Goal: Communication & Community: Answer question/provide support

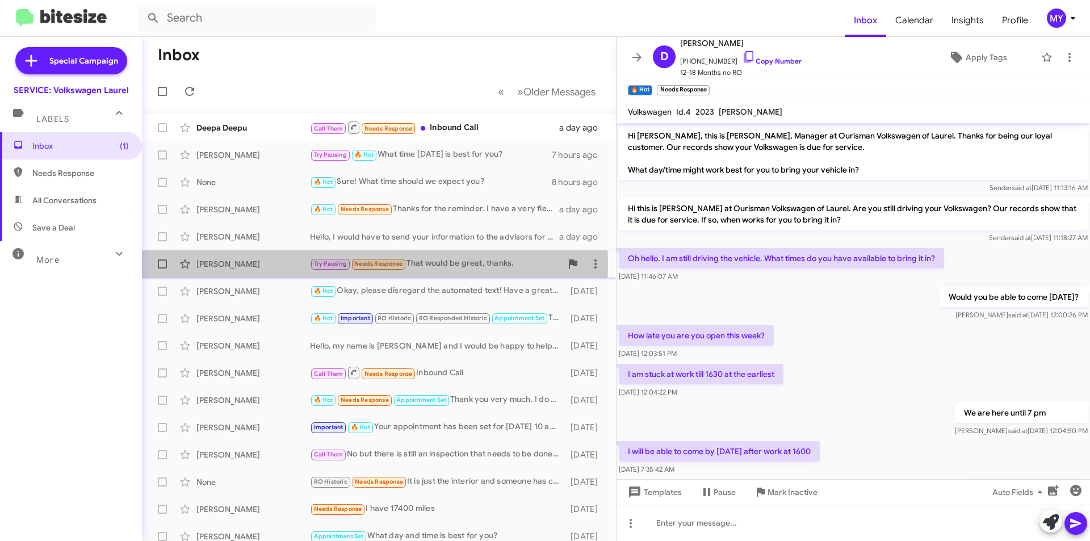
click at [261, 263] on div "[PERSON_NAME]" at bounding box center [253, 263] width 114 height 11
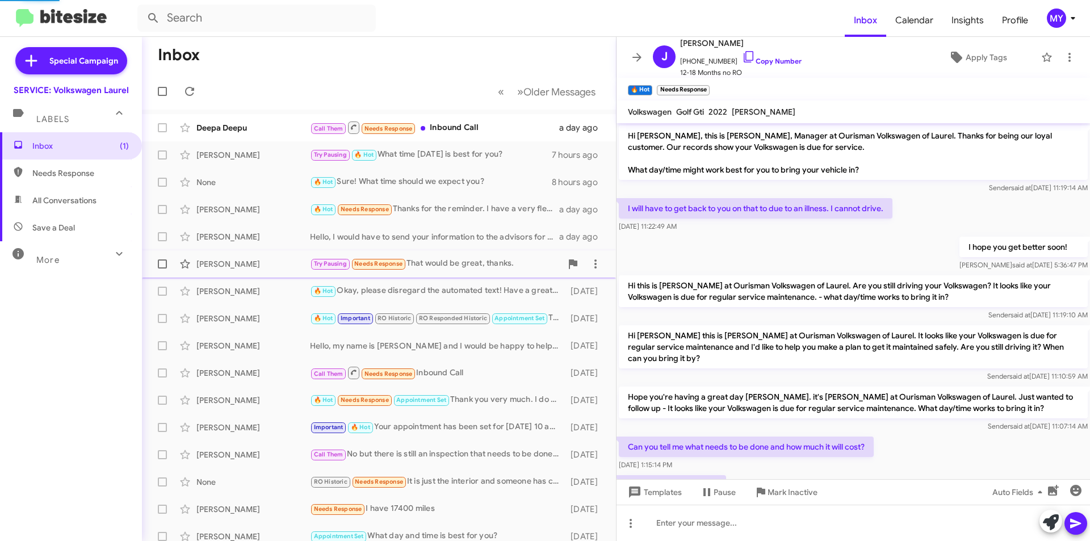
scroll to position [221, 0]
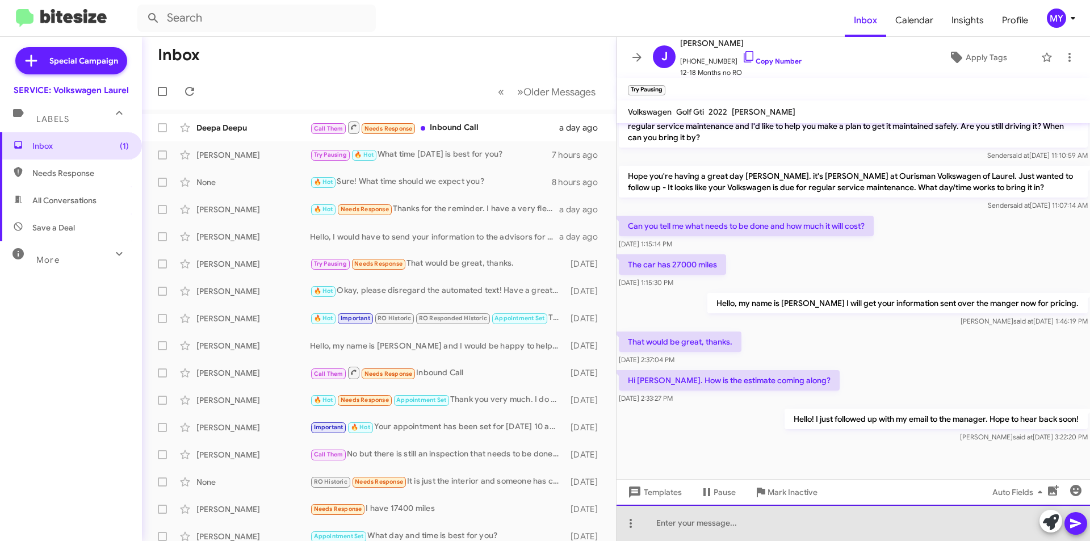
click at [768, 525] on div at bounding box center [854, 523] width 474 height 36
click at [783, 528] on div at bounding box center [854, 523] width 474 height 36
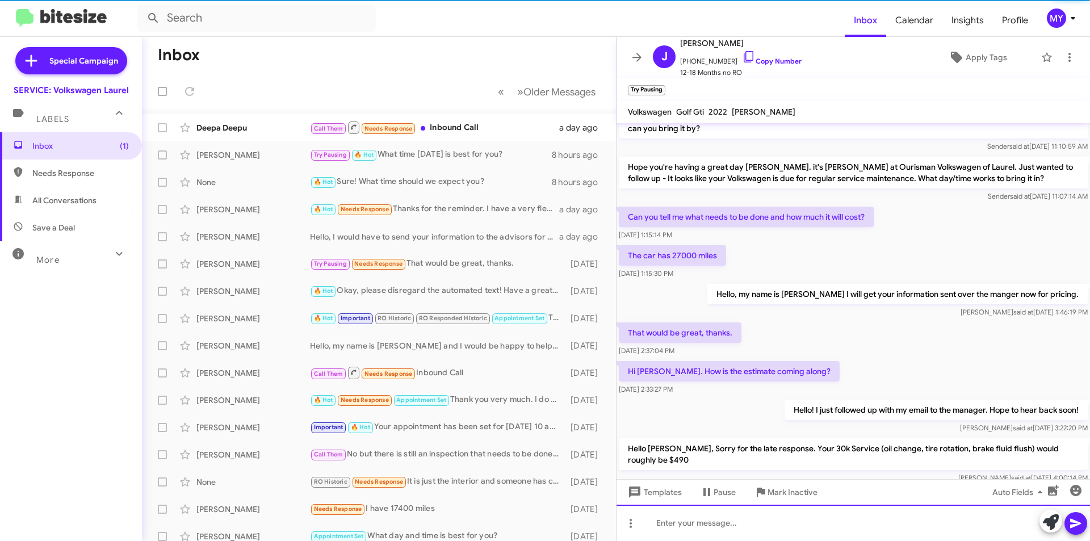
scroll to position [274, 0]
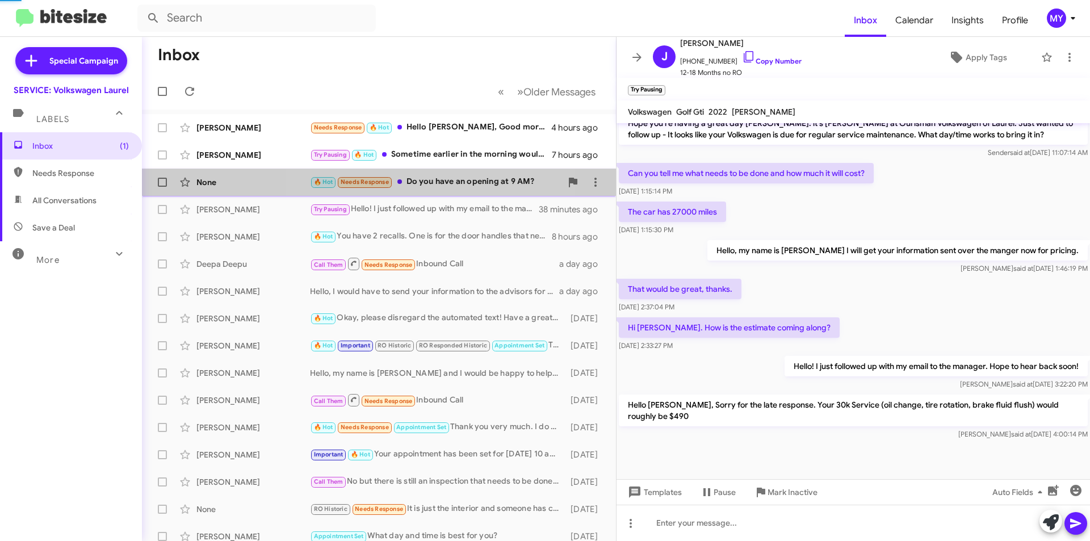
click at [438, 182] on div "🔥 Hot Needs Response Do you have an opening at 9 AM?" at bounding box center [436, 181] width 252 height 13
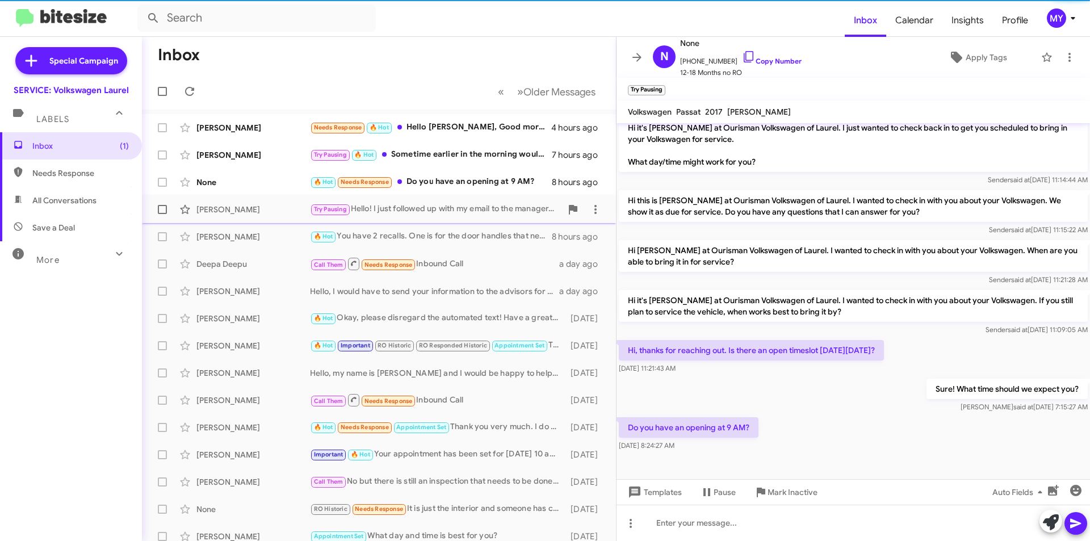
scroll to position [131, 0]
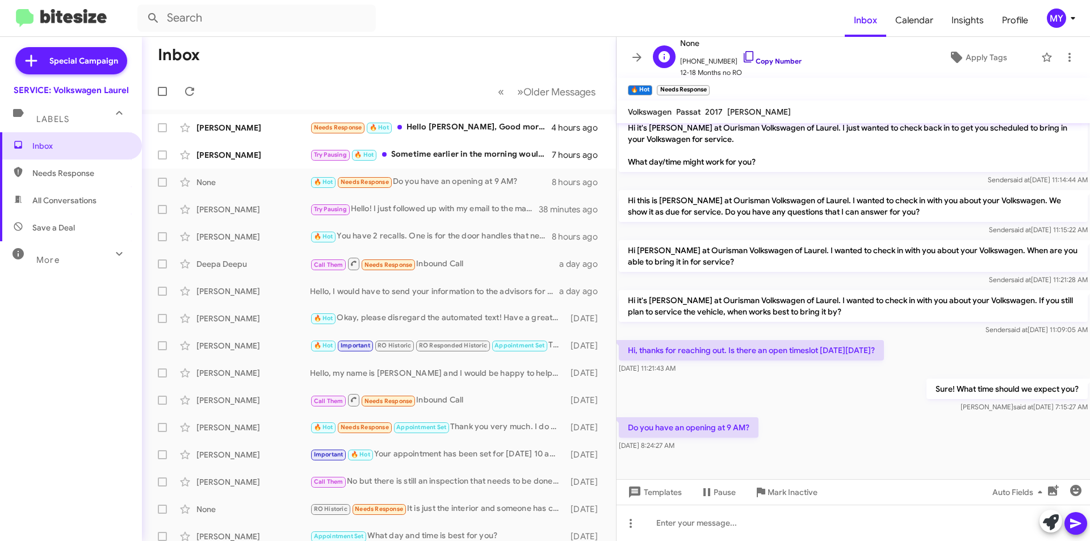
click at [763, 61] on link "Copy Number" at bounding box center [772, 61] width 60 height 9
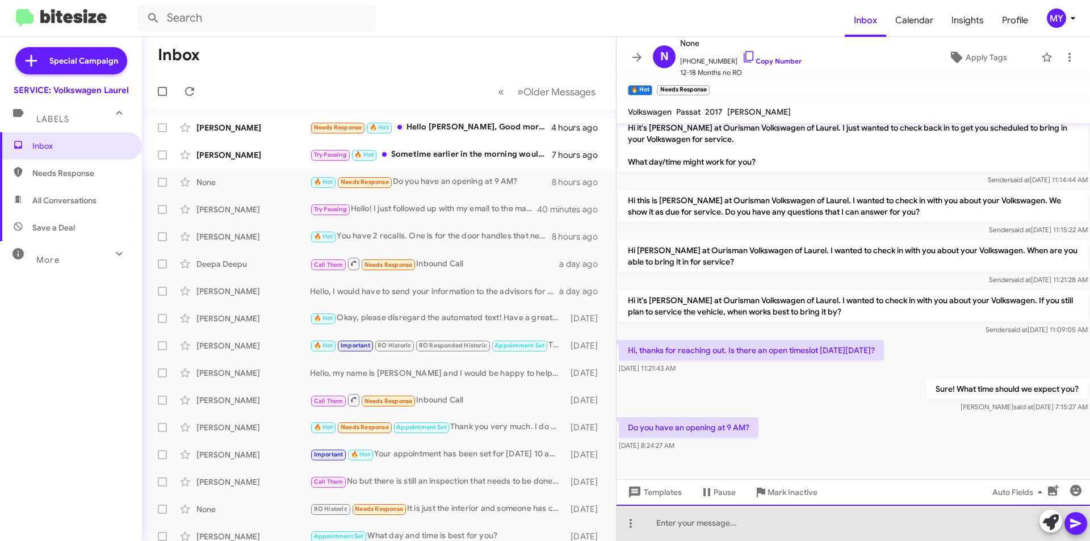
click at [765, 528] on div at bounding box center [854, 523] width 474 height 36
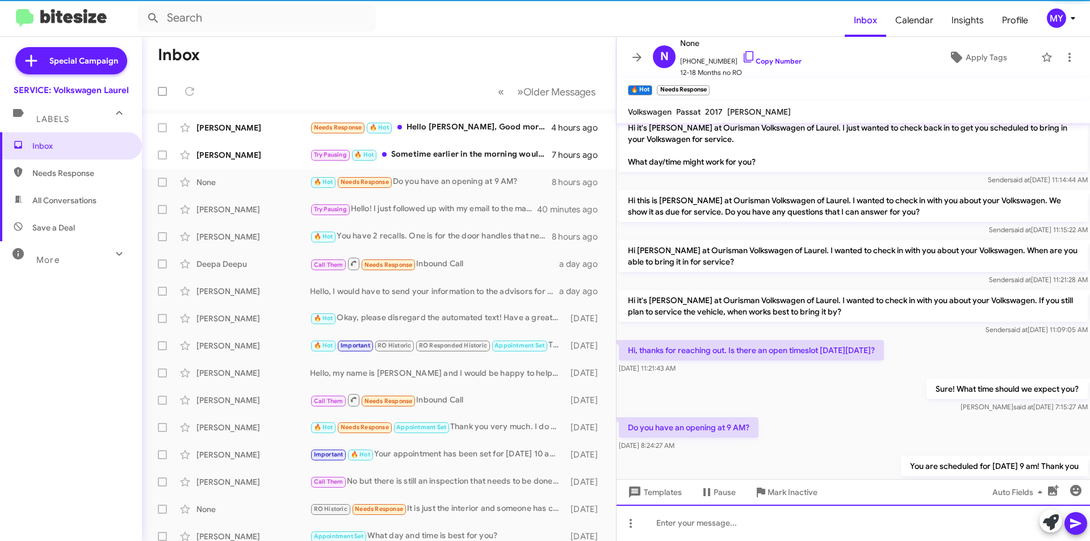
scroll to position [0, 0]
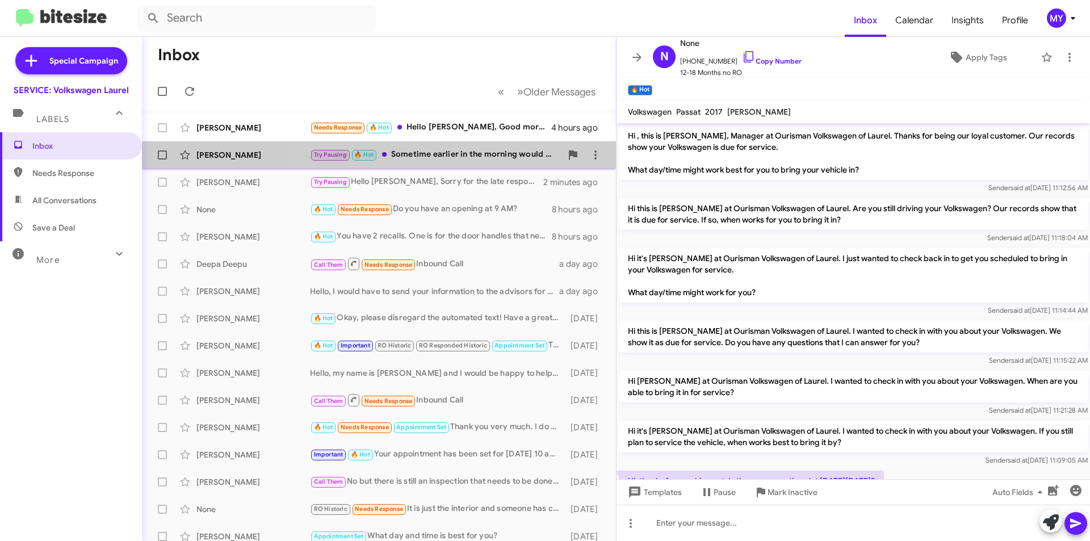
click at [482, 147] on div "[PERSON_NAME] Try Pausing 🔥 Hot Sometime earlier in the morning would be best f…" at bounding box center [379, 155] width 456 height 23
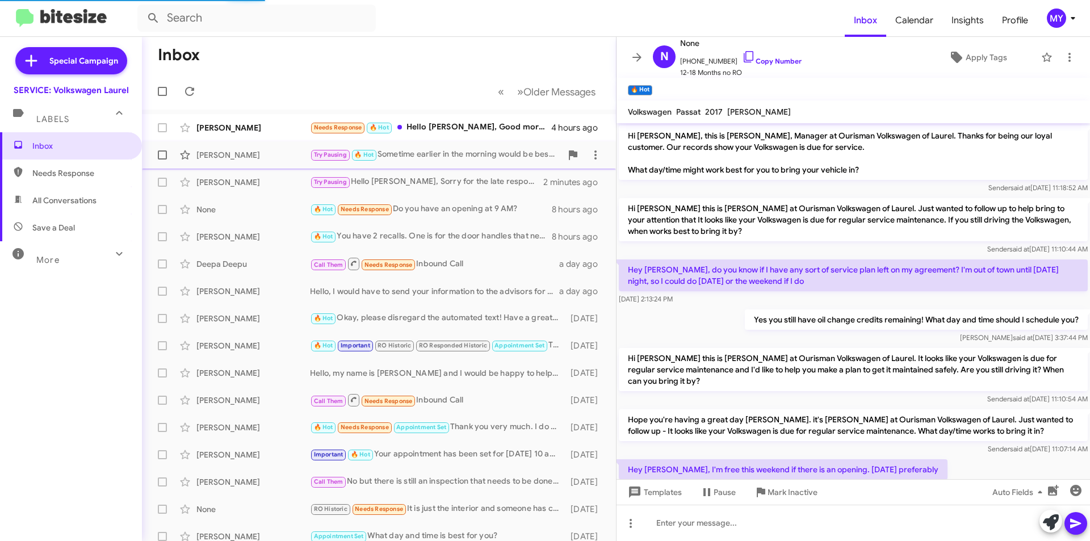
scroll to position [172, 0]
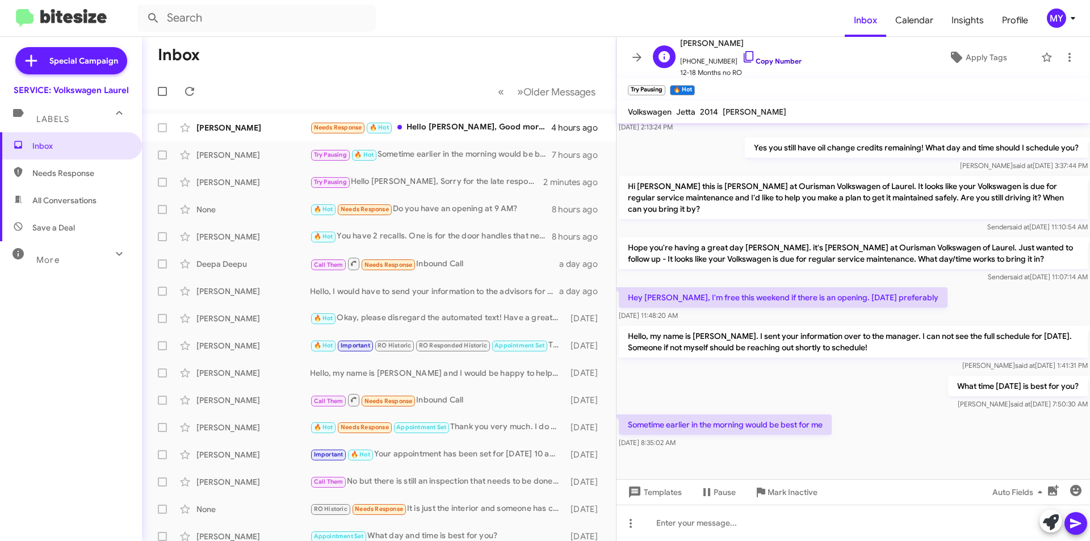
click at [776, 60] on link "Copy Number" at bounding box center [772, 61] width 60 height 9
click at [805, 534] on div at bounding box center [854, 523] width 474 height 36
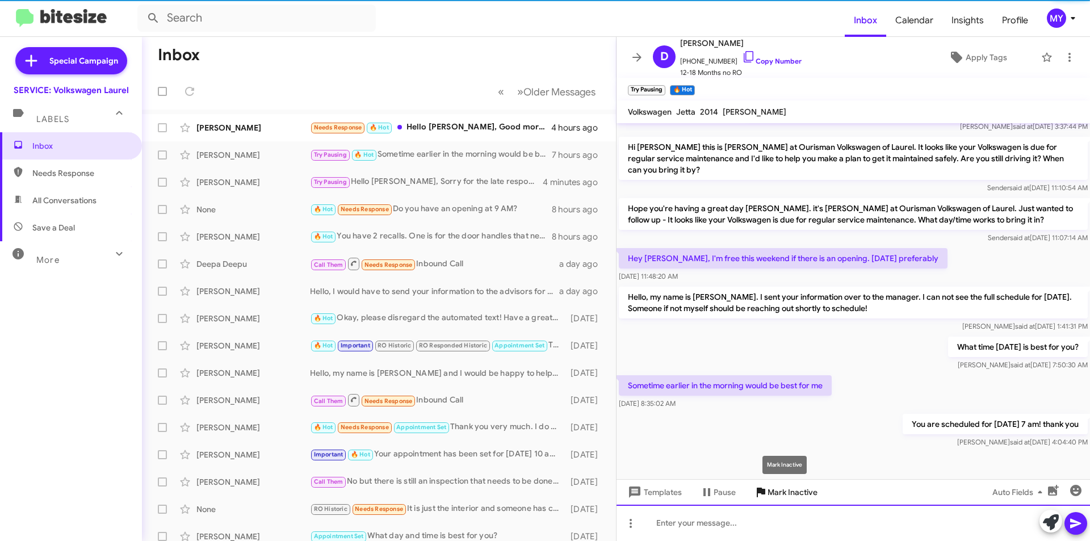
scroll to position [214, 0]
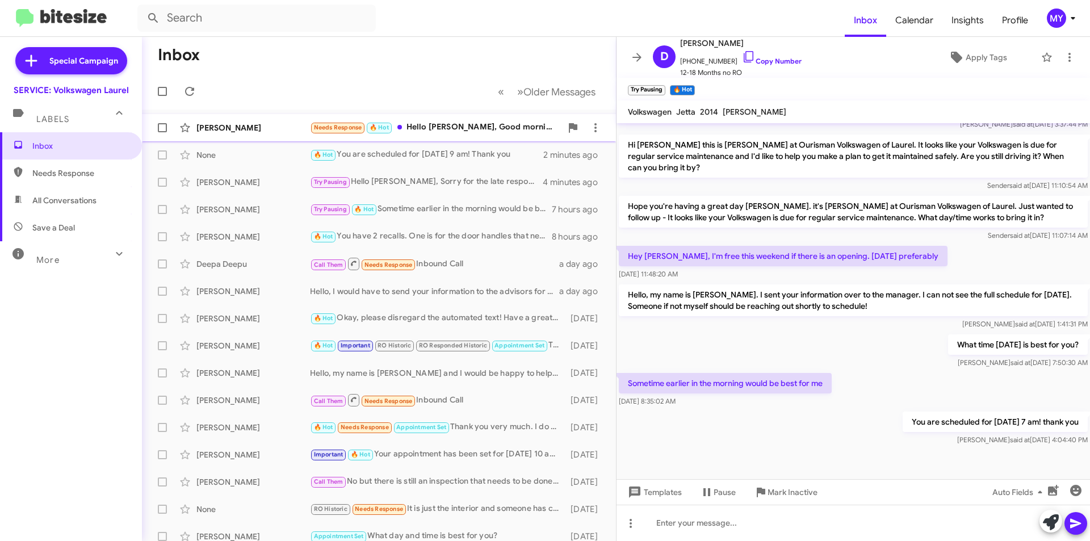
click at [460, 128] on div "Needs Response 🔥 Hot Hello [PERSON_NAME], Good morning, can I bring my car for …" at bounding box center [436, 127] width 252 height 13
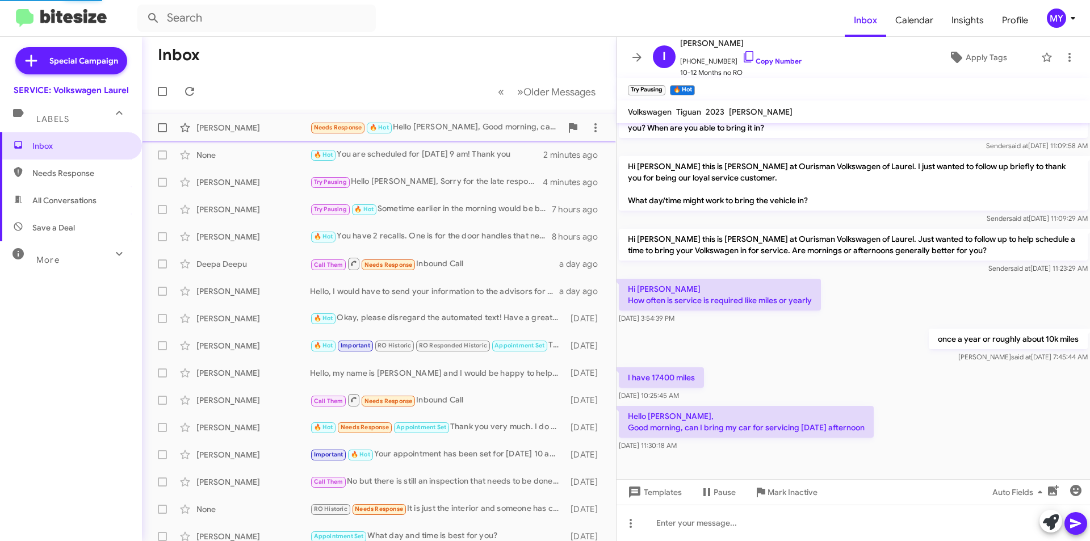
scroll to position [153, 0]
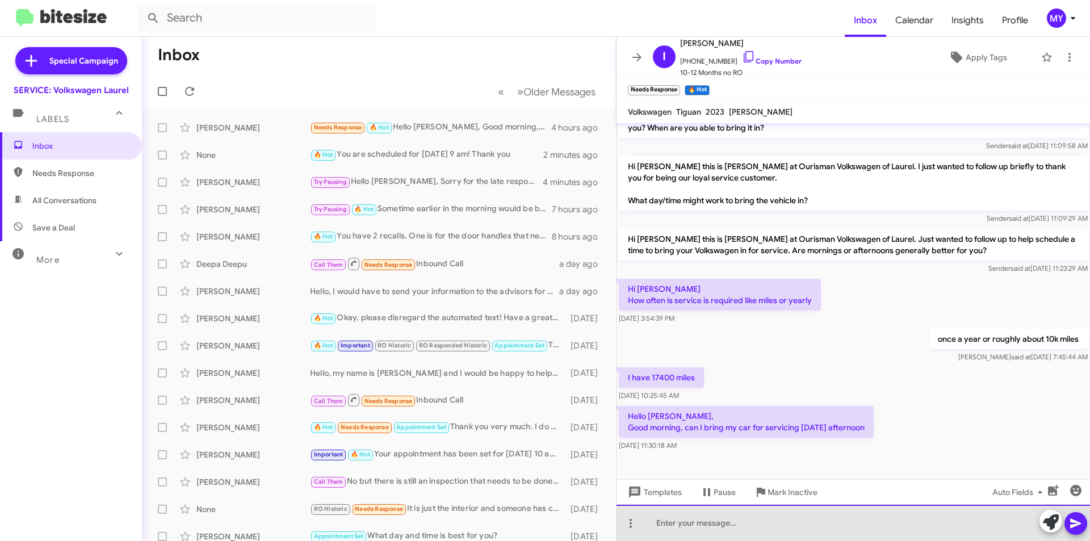
click at [683, 513] on div at bounding box center [854, 523] width 474 height 36
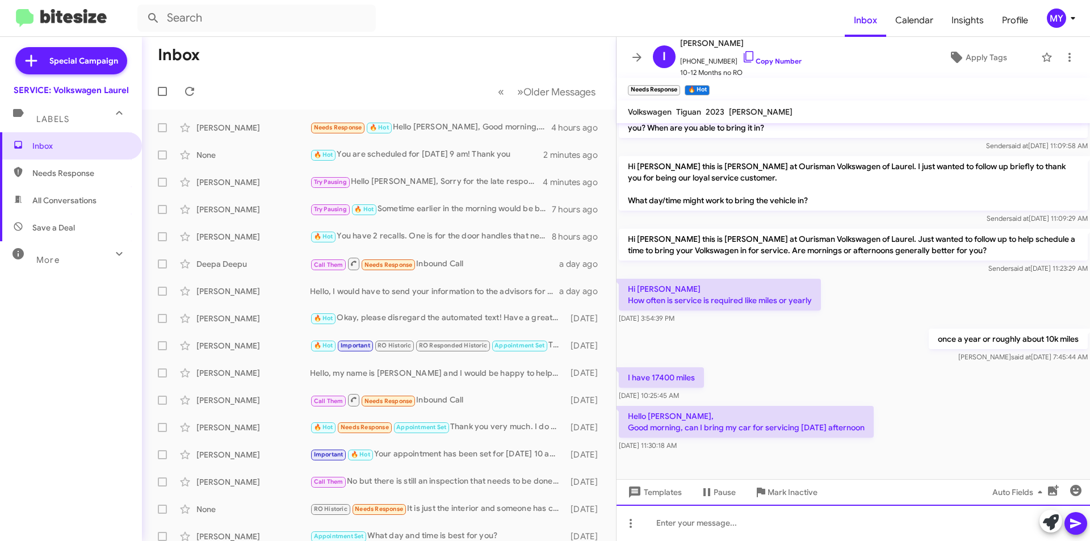
click at [683, 513] on div at bounding box center [854, 523] width 474 height 36
click at [758, 61] on link "Copy Number" at bounding box center [772, 61] width 60 height 9
click at [762, 61] on link "Copy Number" at bounding box center [772, 61] width 60 height 9
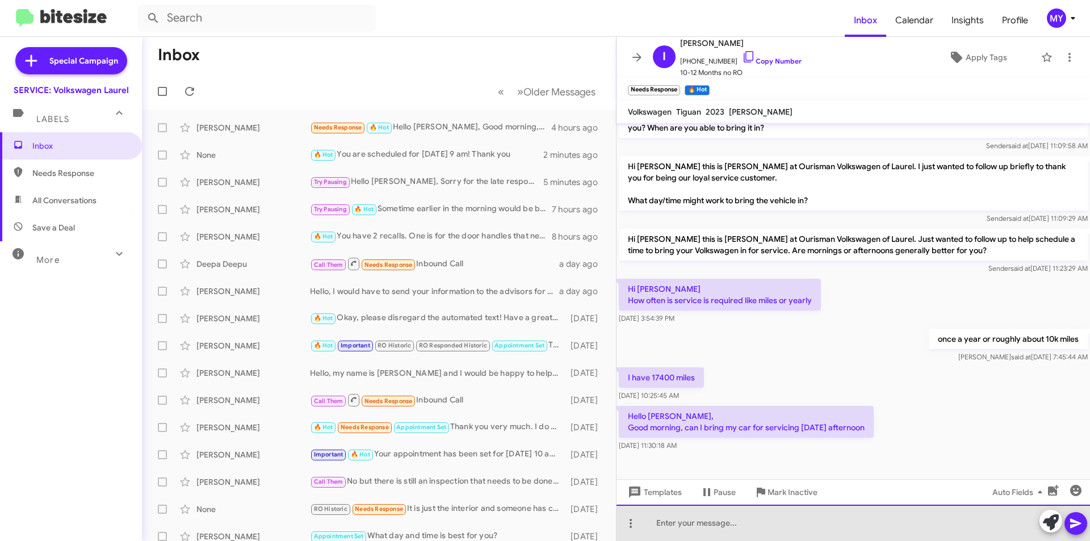
click at [754, 521] on div at bounding box center [854, 523] width 474 height 36
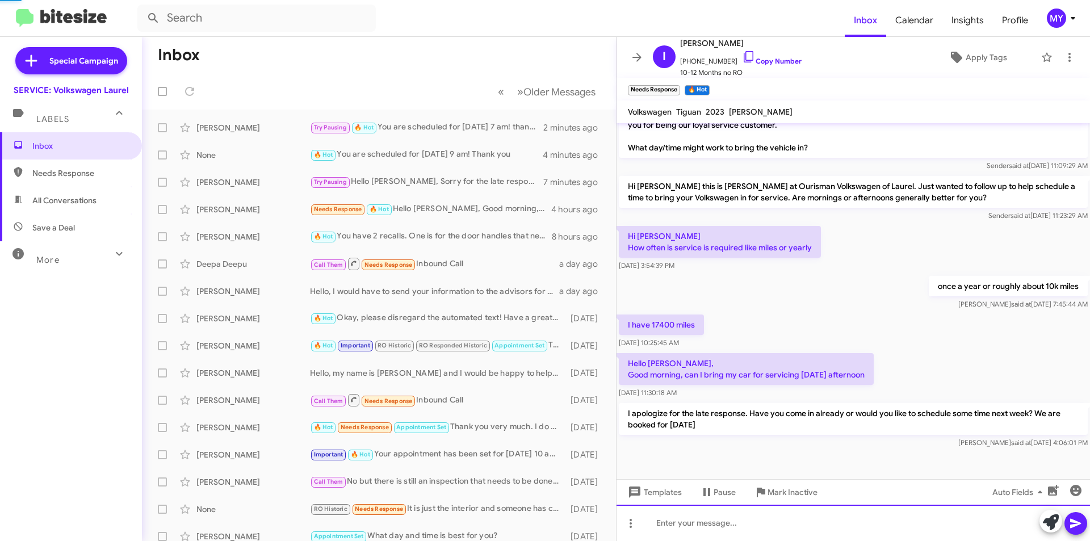
scroll to position [0, 0]
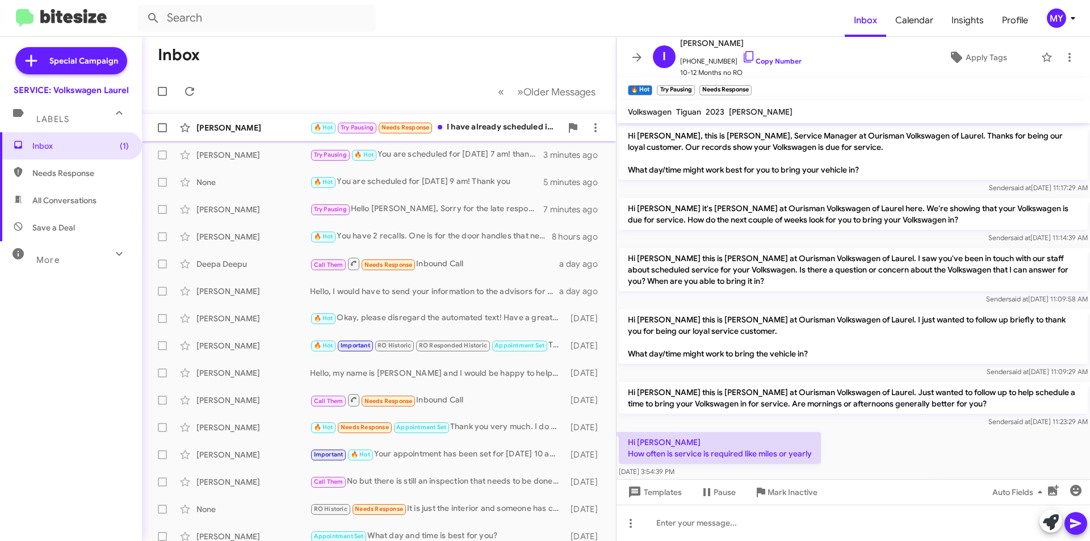
click at [493, 127] on div "🔥 Hot Try Pausing Needs Response I have already scheduled it for next week" at bounding box center [436, 127] width 252 height 13
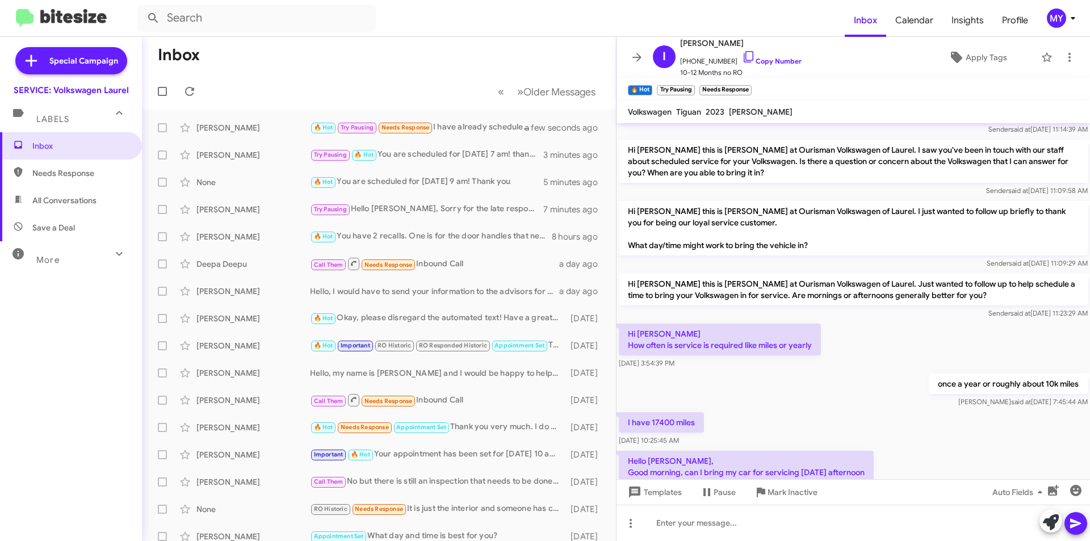
scroll to position [248, 0]
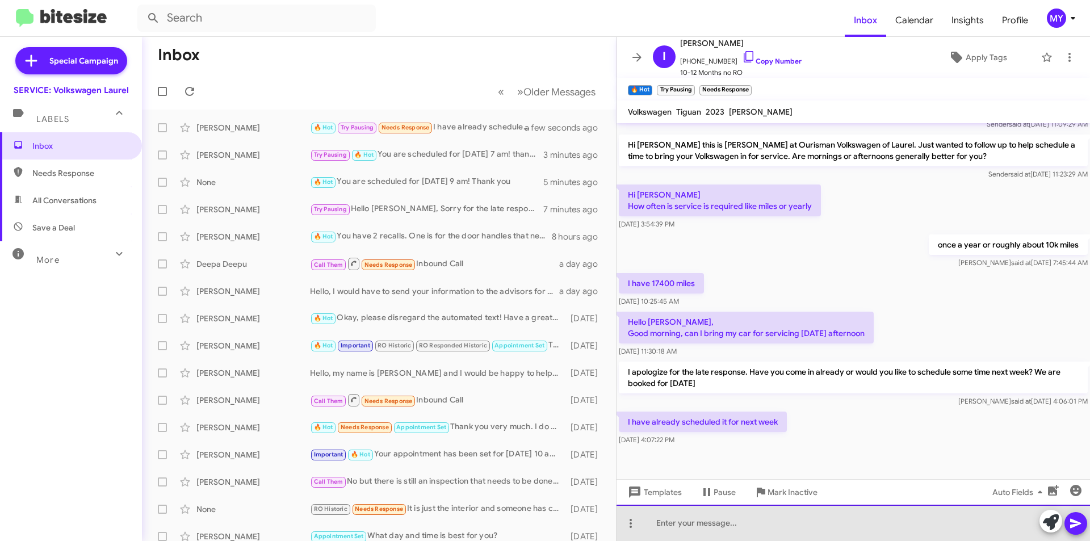
click at [721, 520] on div at bounding box center [854, 523] width 474 height 36
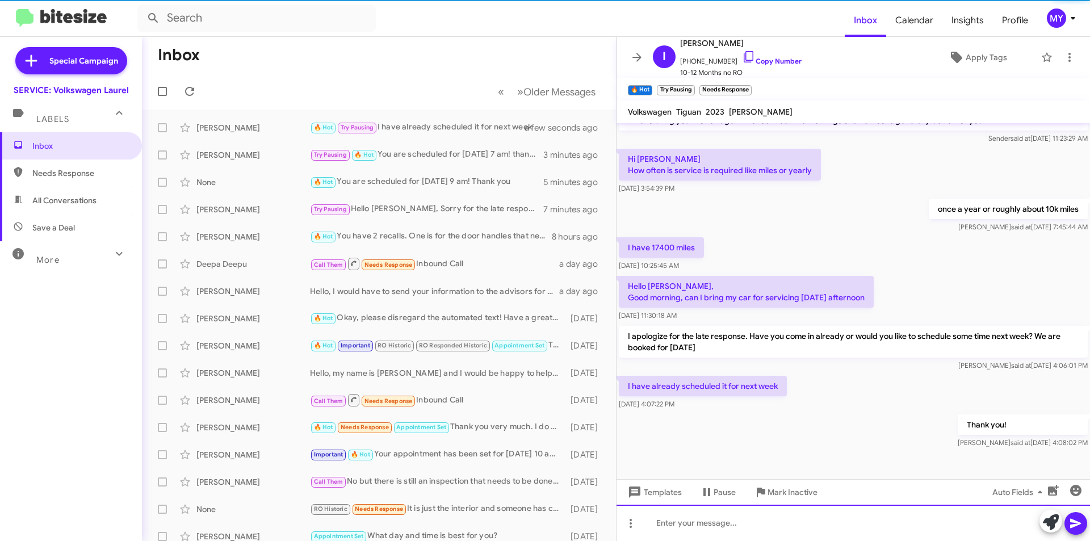
scroll to position [289, 0]
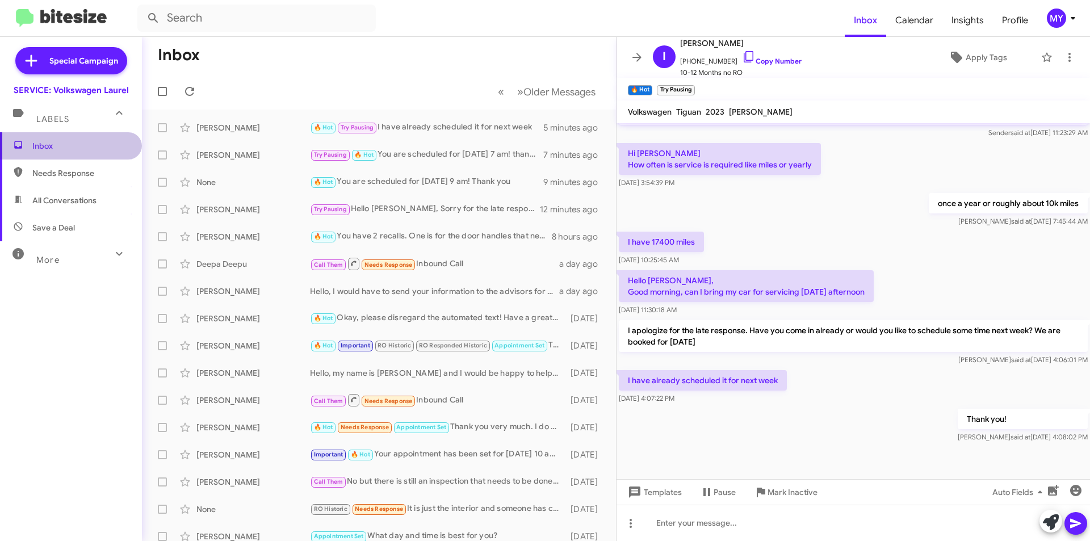
click at [70, 144] on span "Inbox" at bounding box center [80, 145] width 97 height 11
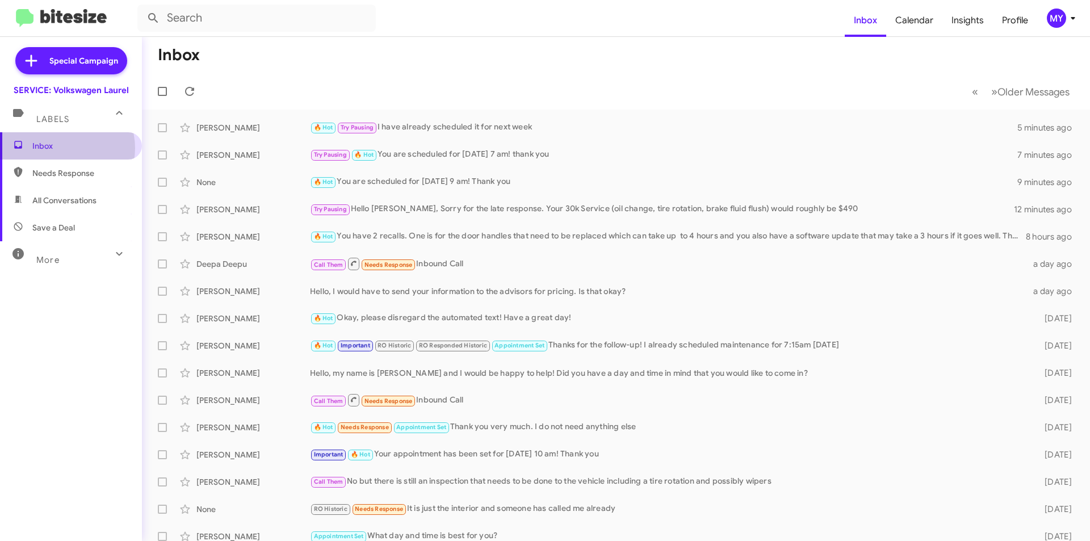
click at [63, 148] on span "Inbox" at bounding box center [80, 145] width 97 height 11
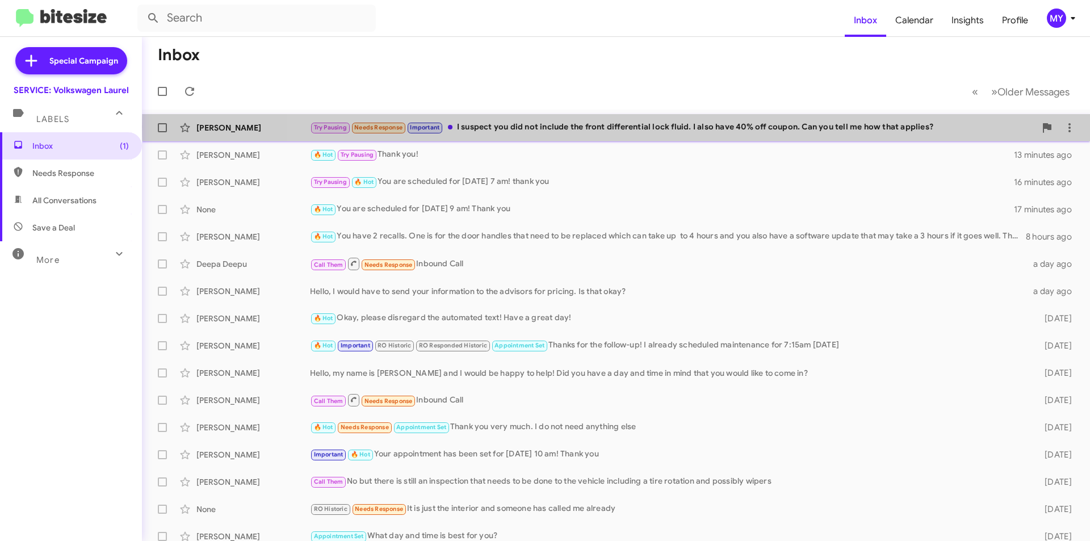
click at [813, 127] on div "Try Pausing Needs Response Important I suspect you did not include the front di…" at bounding box center [673, 127] width 726 height 13
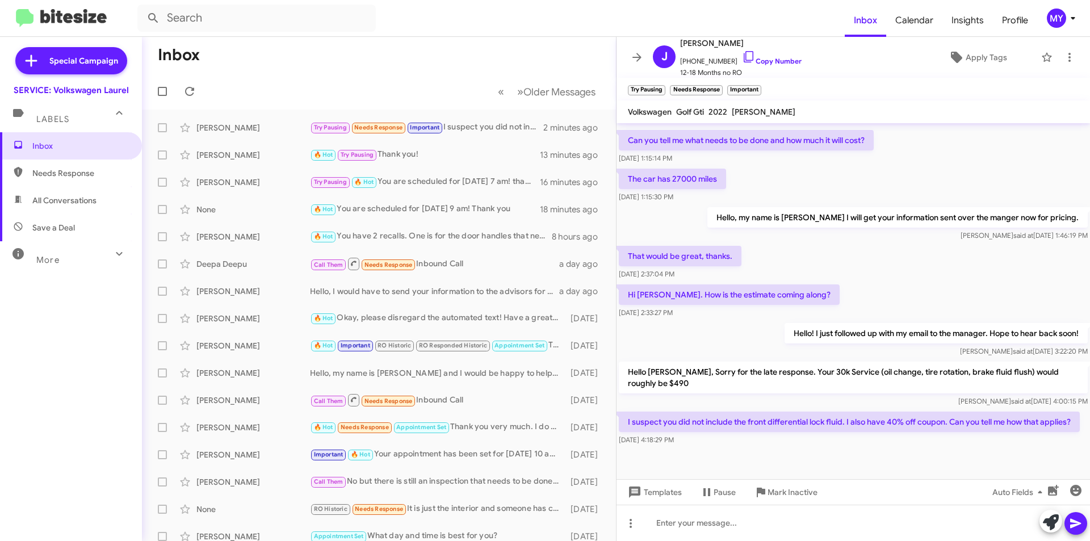
scroll to position [327, 0]
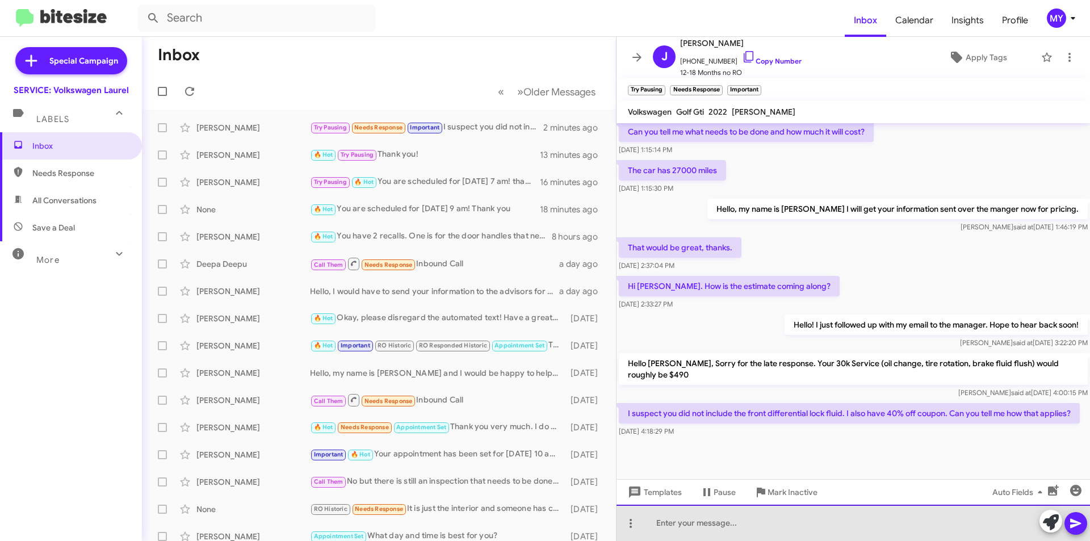
click at [741, 520] on div at bounding box center [854, 523] width 474 height 36
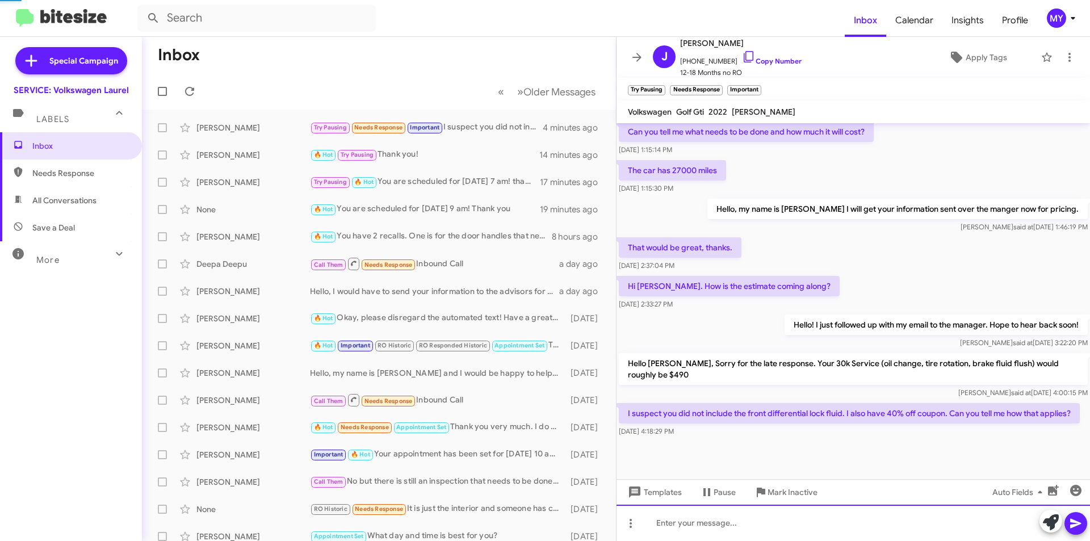
scroll to position [0, 0]
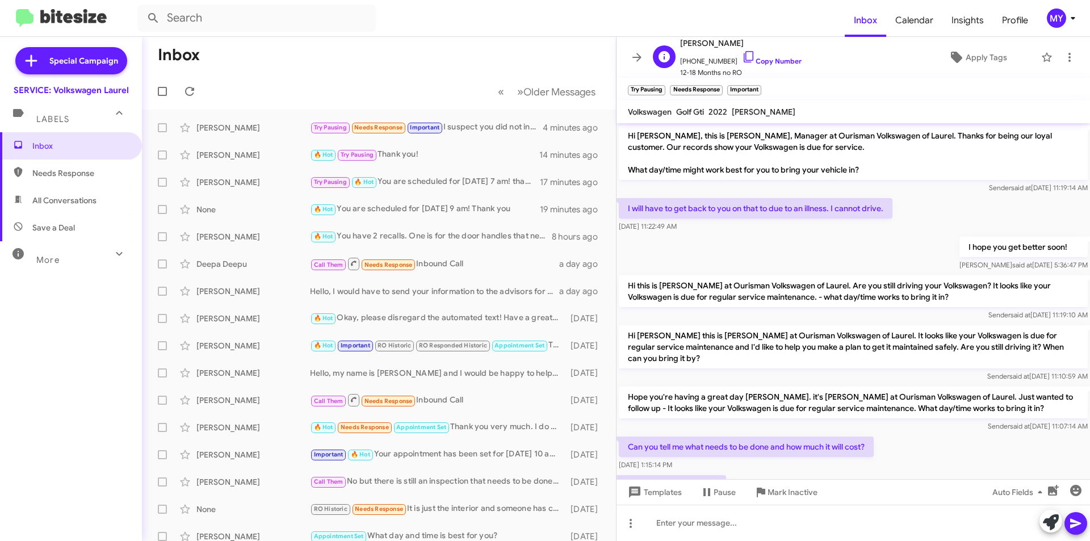
click at [848, 77] on div "J [PERSON_NAME] [PHONE_NUMBER] Copy Number 12-18 Months no RO Apply Tags" at bounding box center [842, 57] width 387 height 42
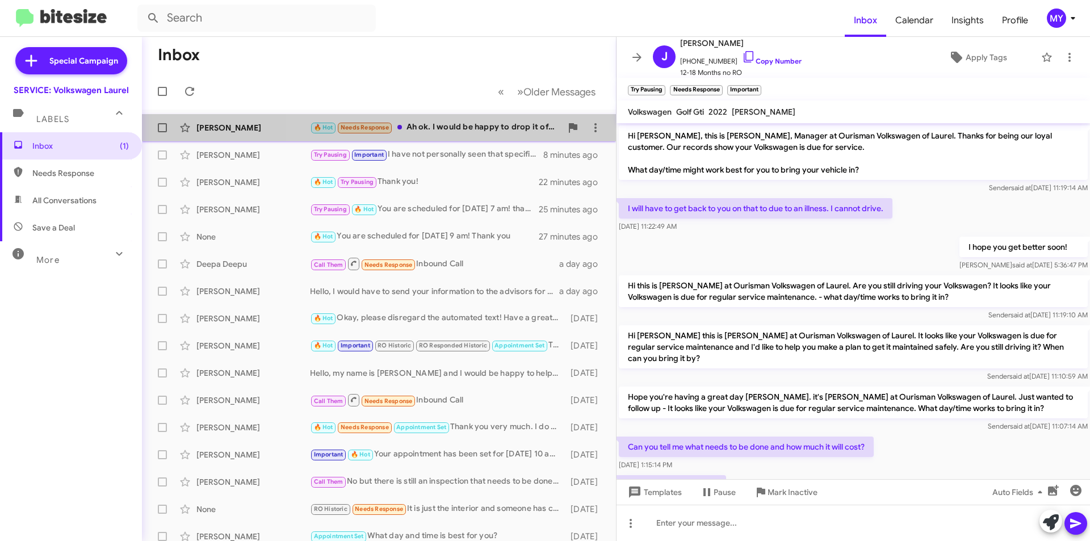
click at [494, 122] on div "🔥 Hot Needs Response Ah ok. I would be happy to drop it off [DATE] after 10." at bounding box center [436, 127] width 252 height 13
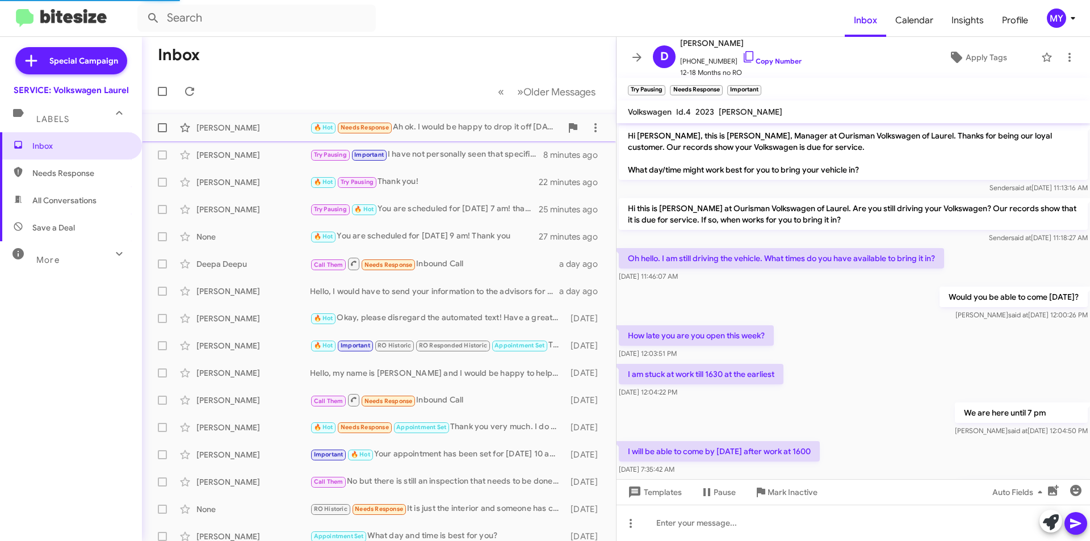
scroll to position [274, 0]
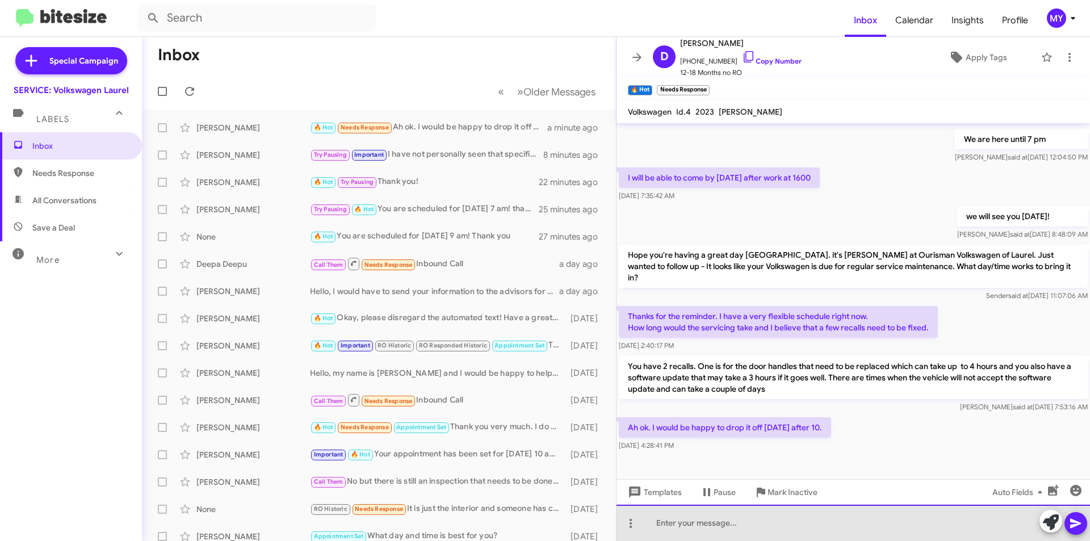
click at [743, 518] on div at bounding box center [854, 523] width 474 height 36
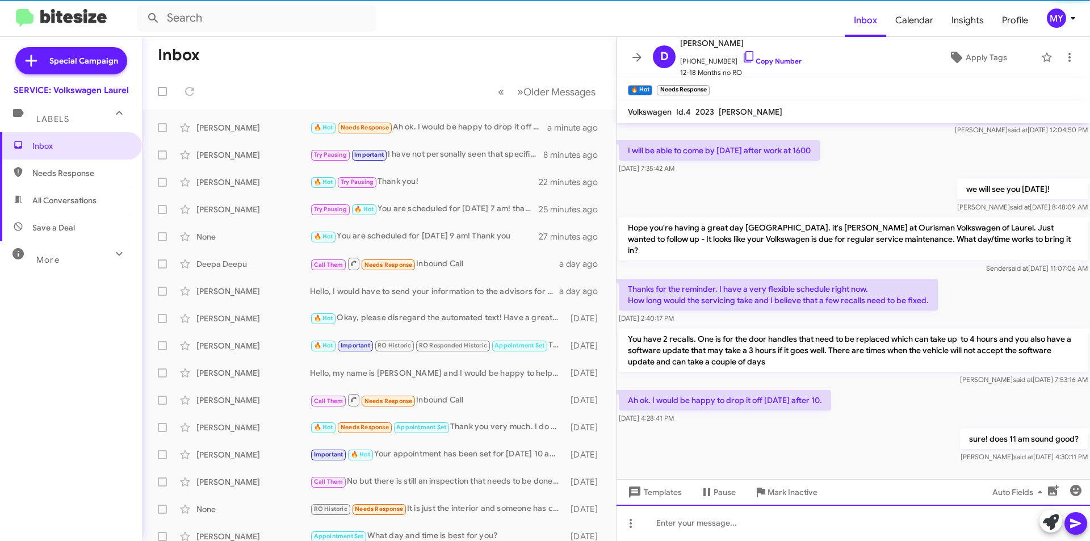
scroll to position [315, 0]
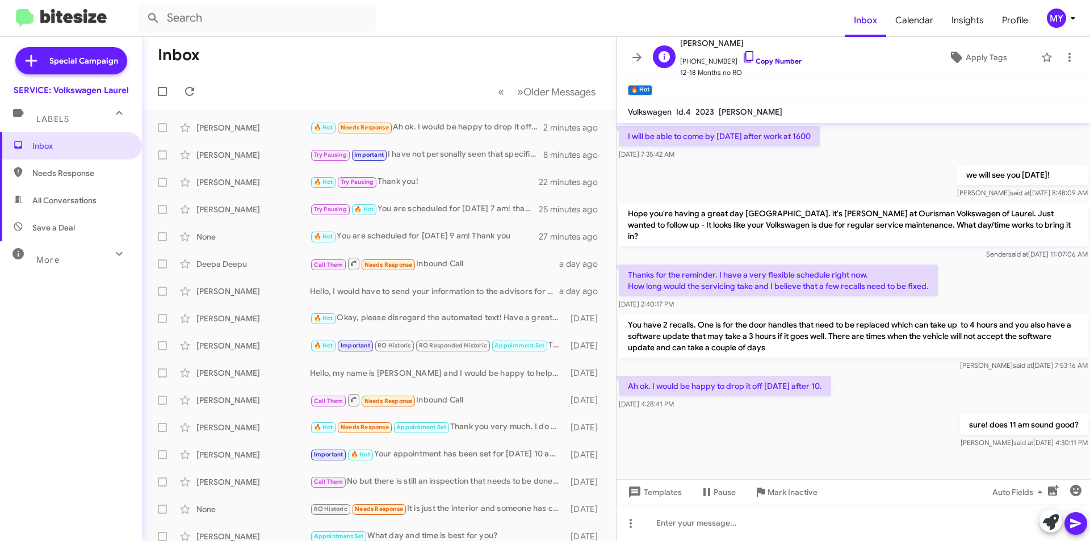
click at [767, 61] on link "Copy Number" at bounding box center [772, 61] width 60 height 9
click at [67, 148] on span "Inbox" at bounding box center [80, 145] width 97 height 11
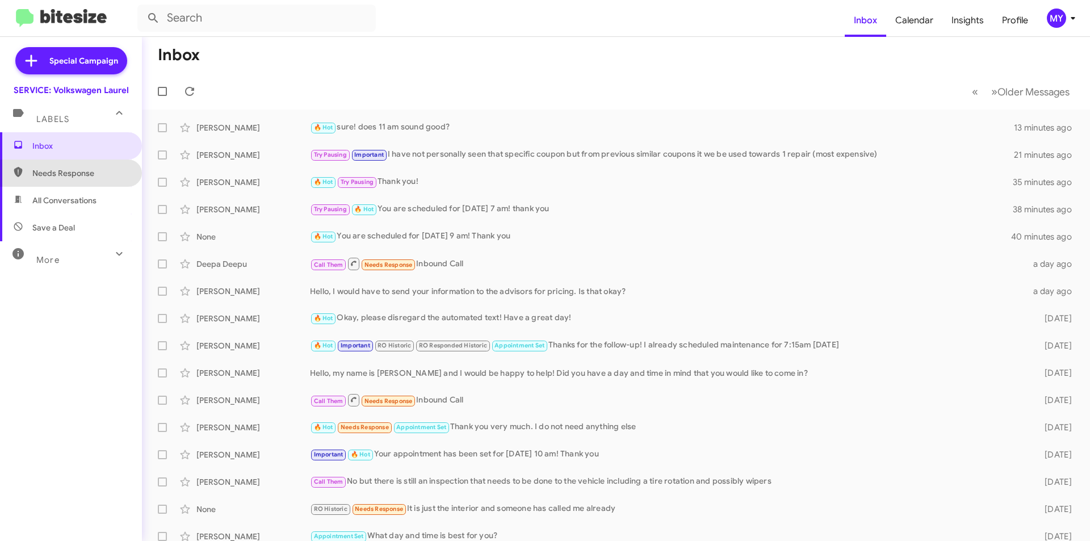
click at [86, 174] on span "Needs Response" at bounding box center [80, 173] width 97 height 11
type input "in:needs-response"
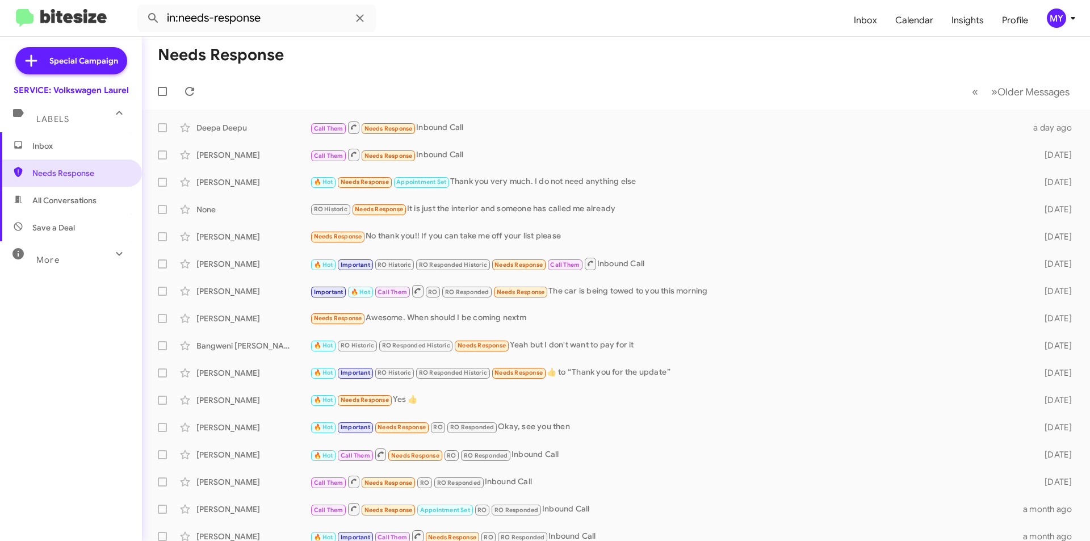
click at [463, 70] on mat-toolbar-row "Needs Response" at bounding box center [616, 55] width 948 height 36
click at [88, 148] on span "Inbox" at bounding box center [80, 145] width 97 height 11
